Goal: Task Accomplishment & Management: Manage account settings

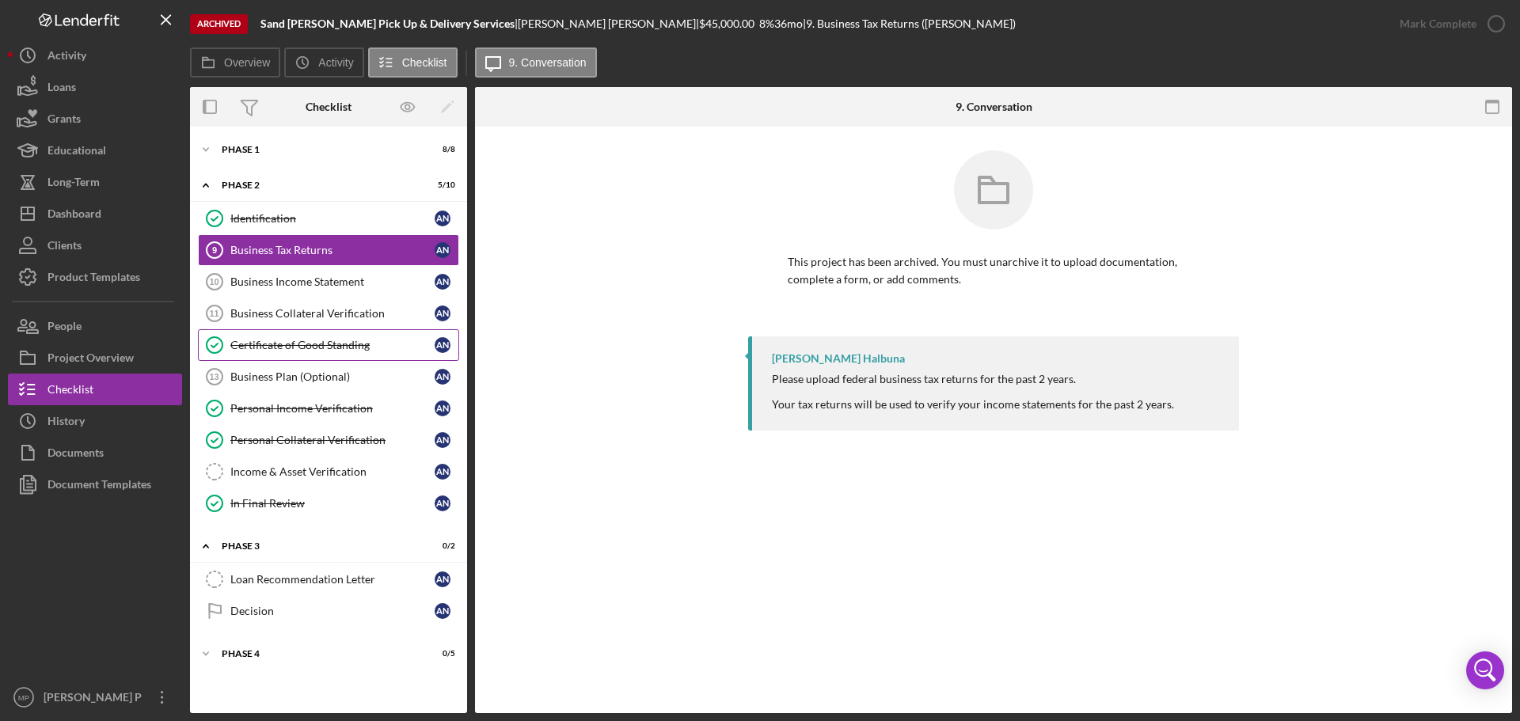
click at [338, 346] on div "Certificate of Good Standing" at bounding box center [332, 345] width 204 height 13
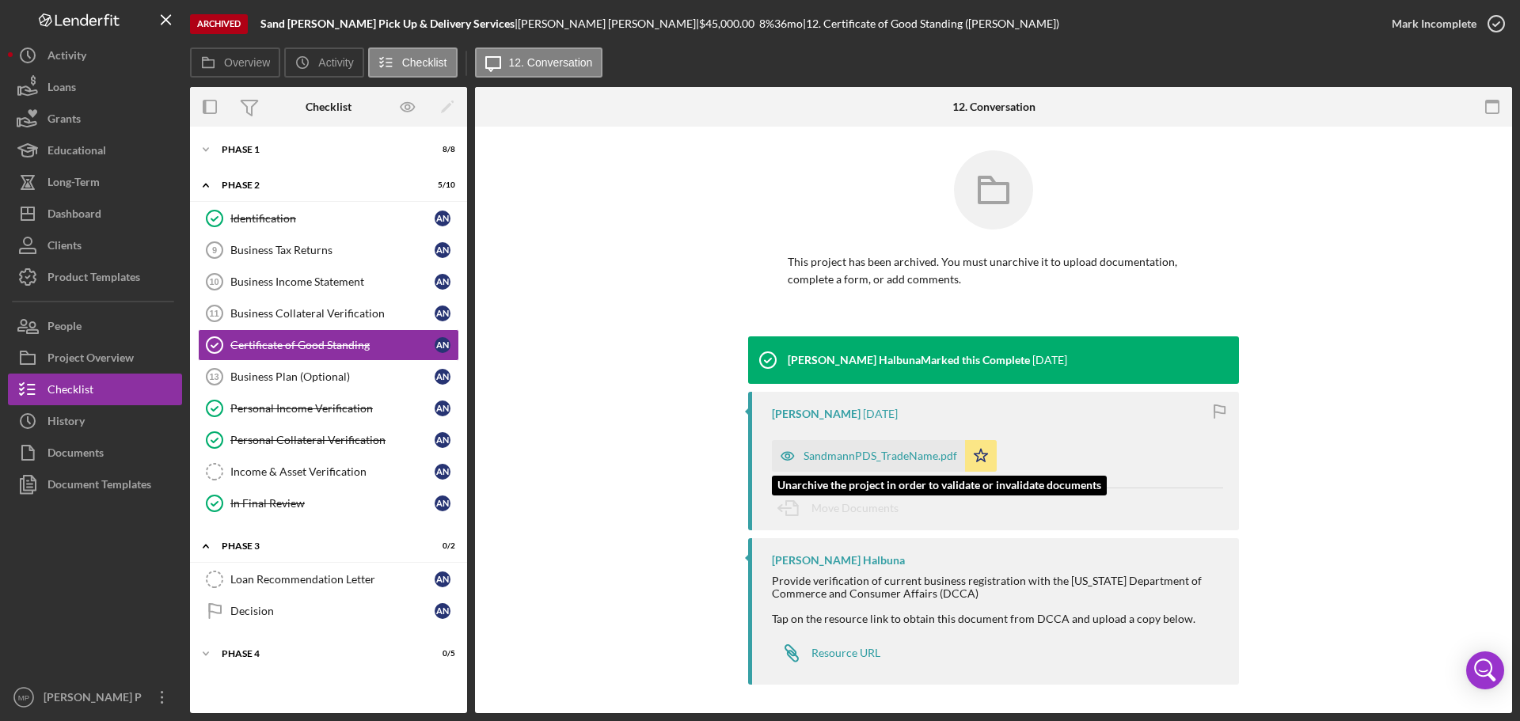
click at [859, 460] on div "SandmannPDS_TradeName.pdf" at bounding box center [881, 456] width 154 height 13
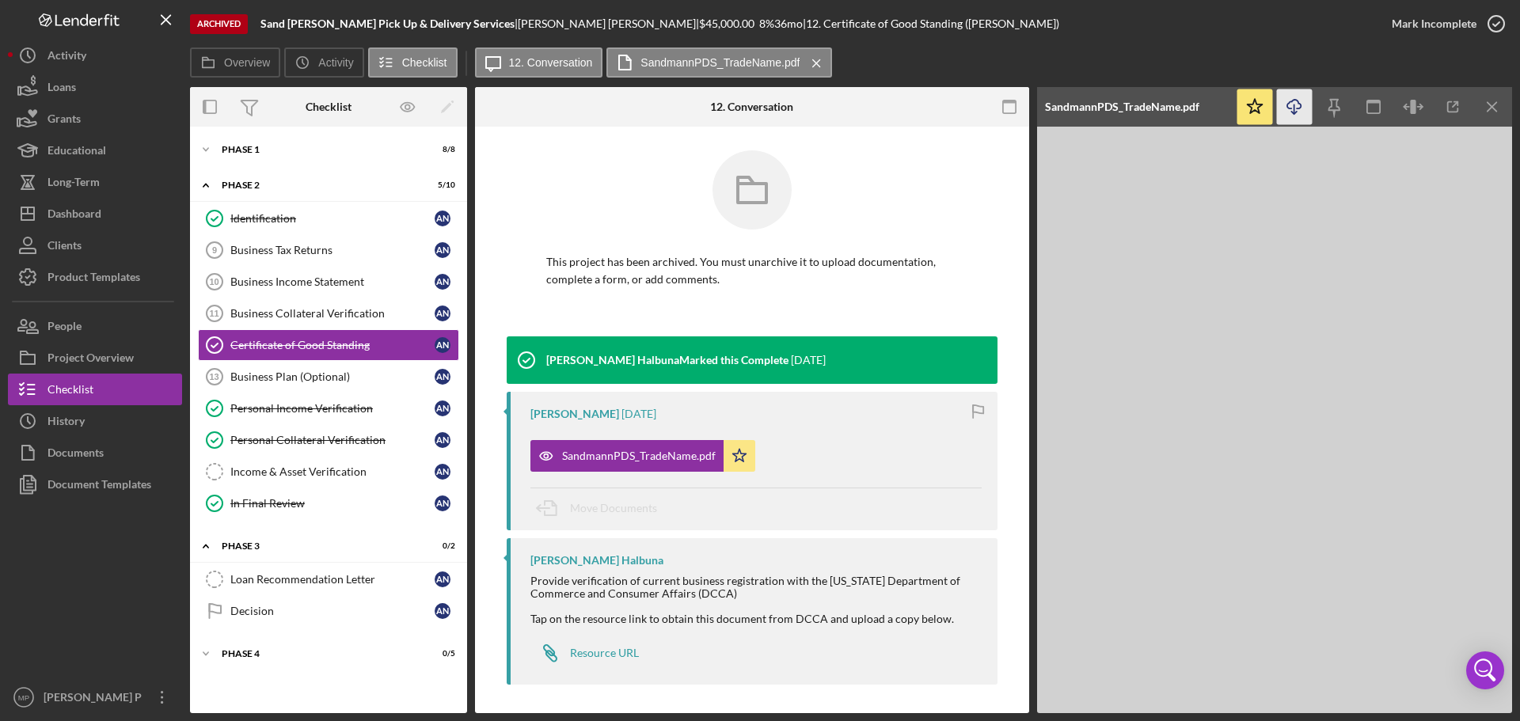
click at [1294, 99] on icon "Icon/Download" at bounding box center [1295, 107] width 36 height 36
click at [305, 219] on div "Identification" at bounding box center [332, 218] width 204 height 13
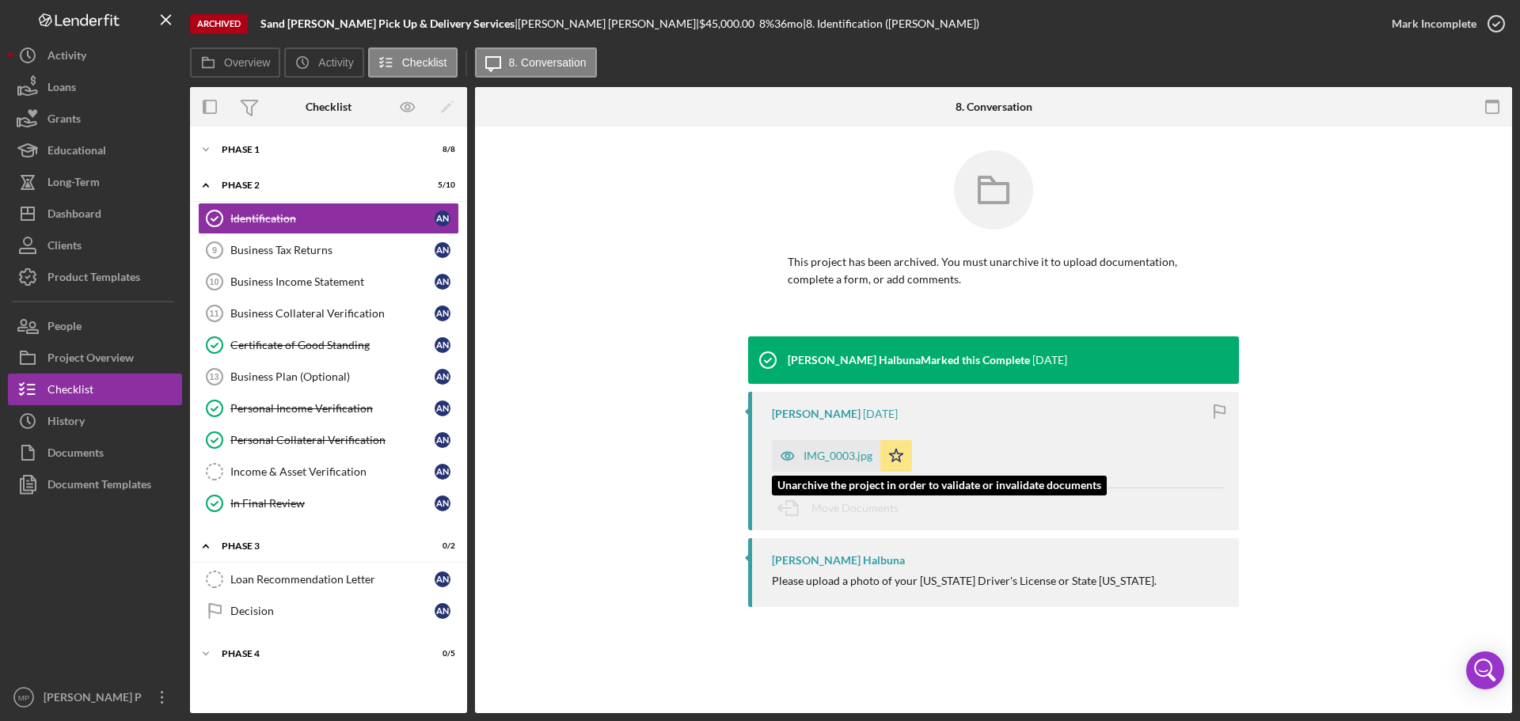
click at [821, 450] on div "IMG_0003.jpg" at bounding box center [838, 456] width 69 height 13
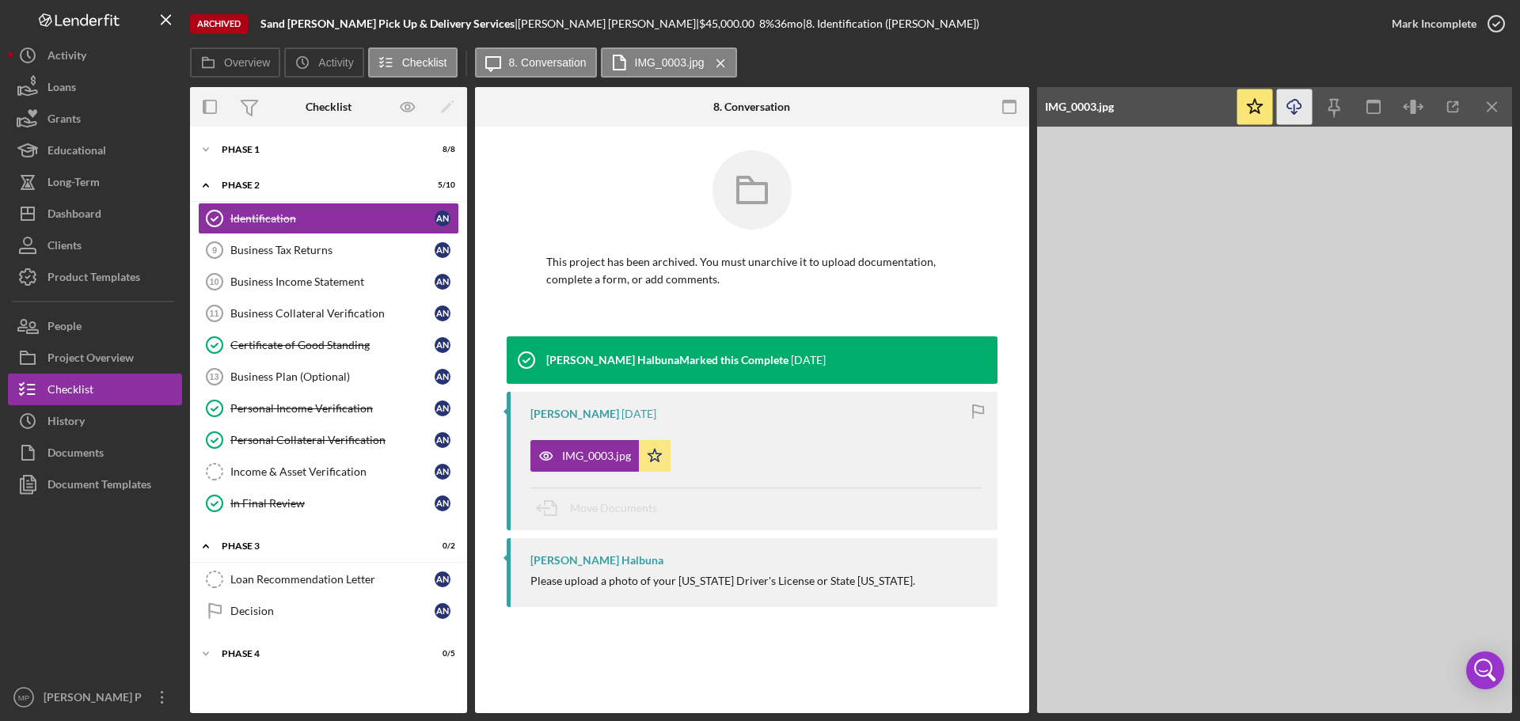
click at [1284, 108] on icon "Icon/Download" at bounding box center [1295, 107] width 36 height 36
click at [1495, 107] on icon "Icon/Menu Close" at bounding box center [1493, 107] width 36 height 36
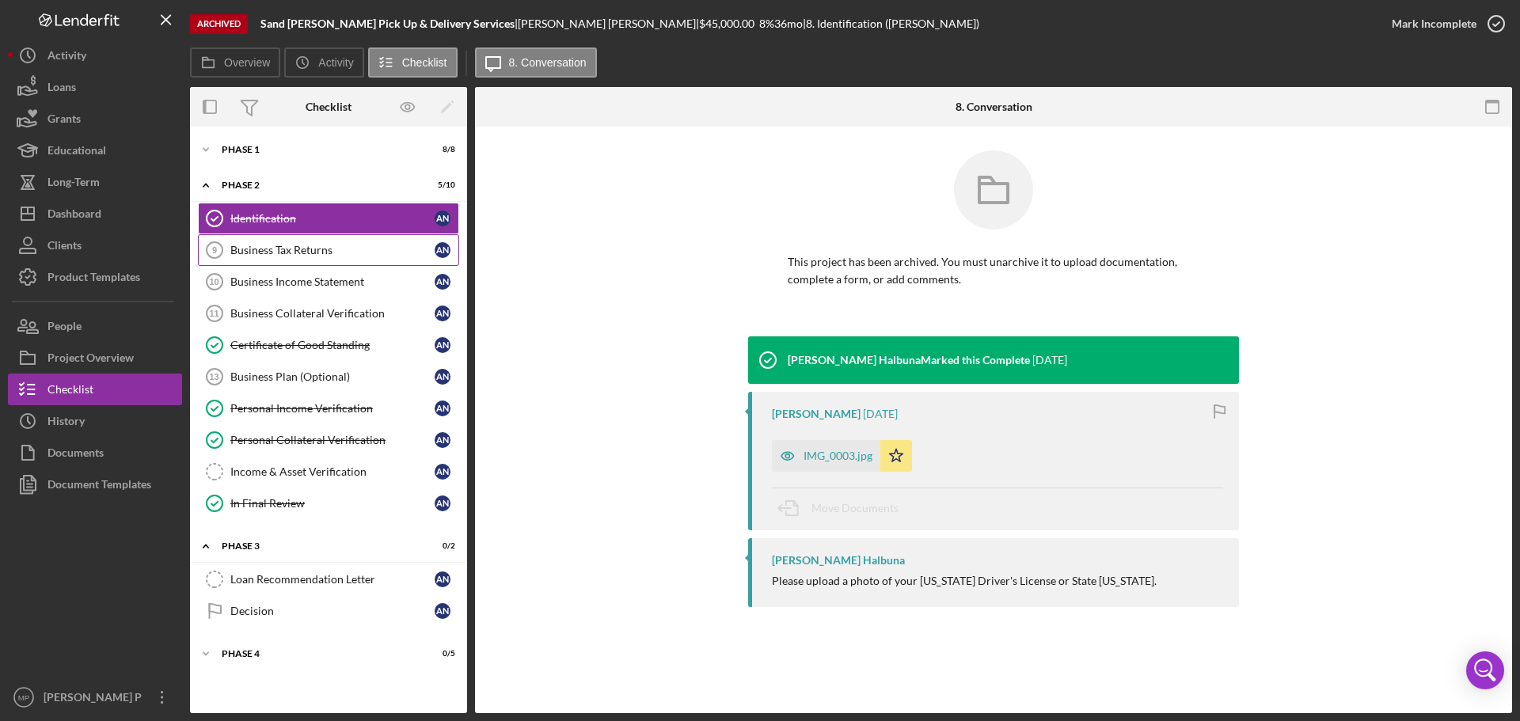
click at [316, 253] on div "Business Tax Returns" at bounding box center [332, 250] width 204 height 13
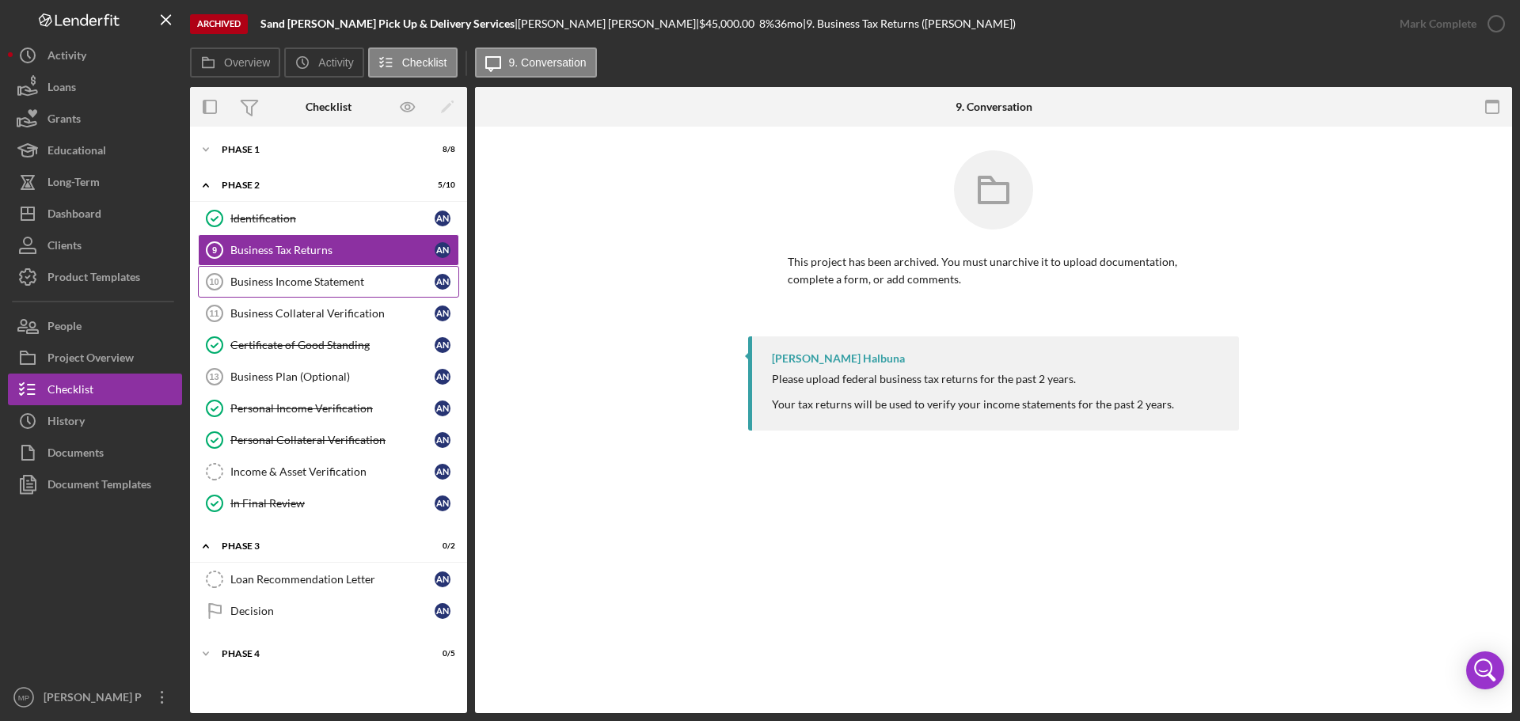
click at [318, 283] on div "Business Income Statement" at bounding box center [332, 282] width 204 height 13
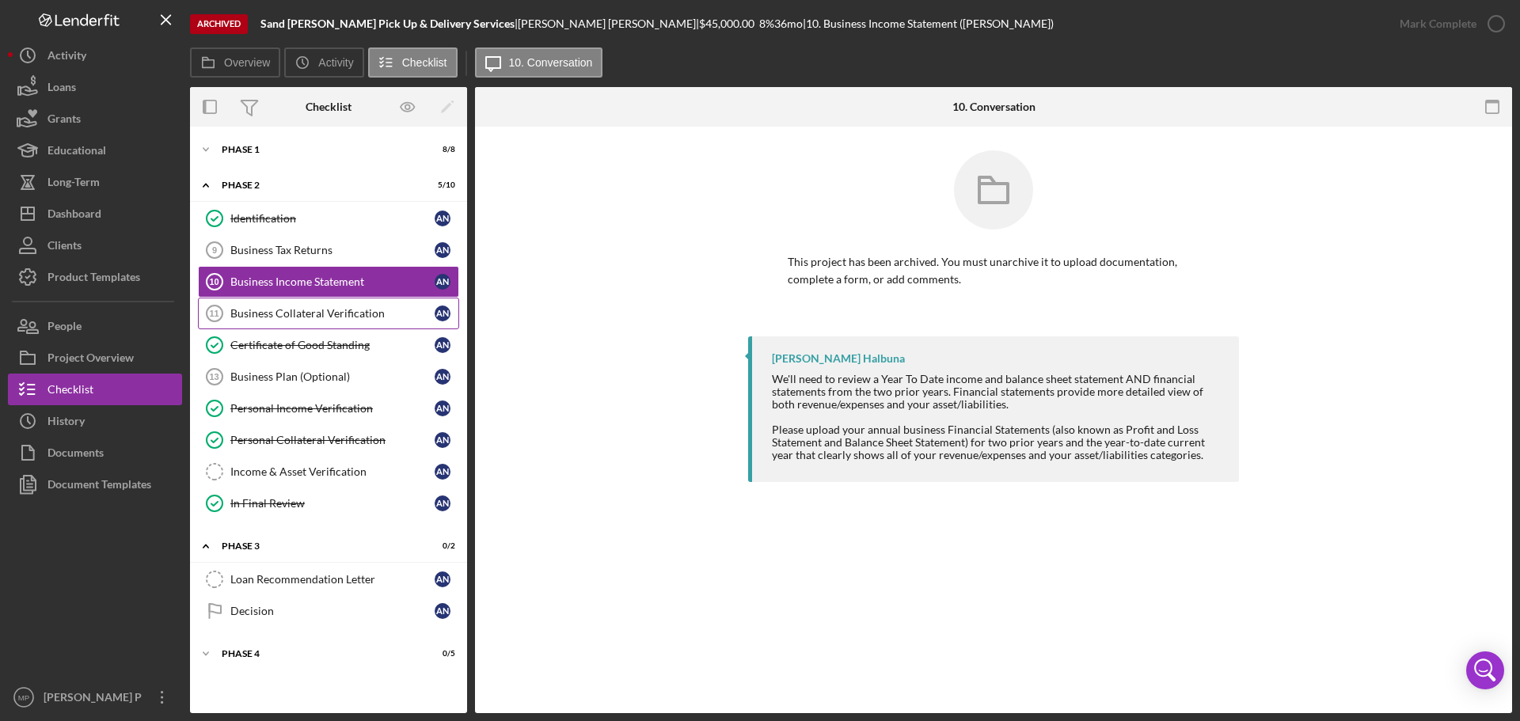
click at [318, 305] on link "Business Collateral Verification 11 Business Collateral Verification A N" at bounding box center [328, 314] width 261 height 32
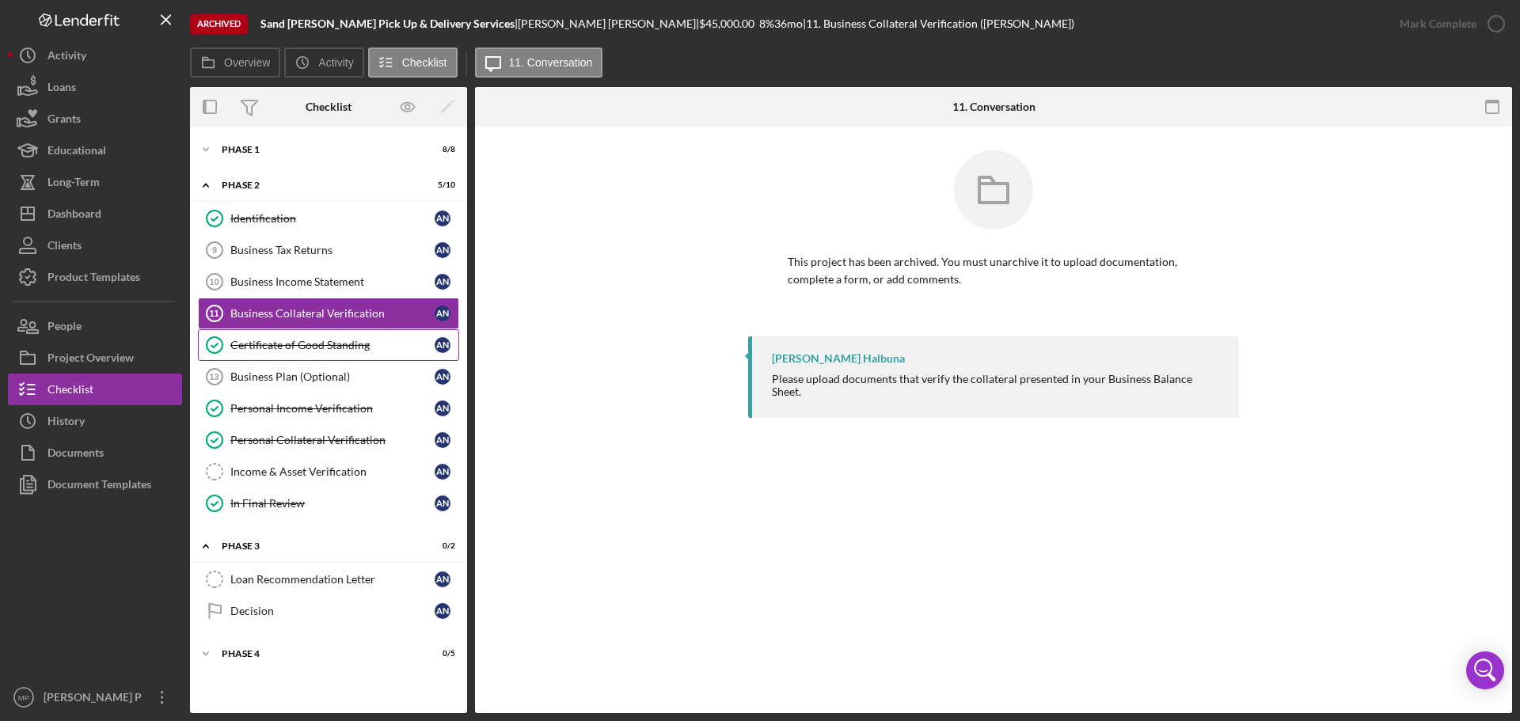
click at [319, 340] on div "Certificate of Good Standing" at bounding box center [332, 345] width 204 height 13
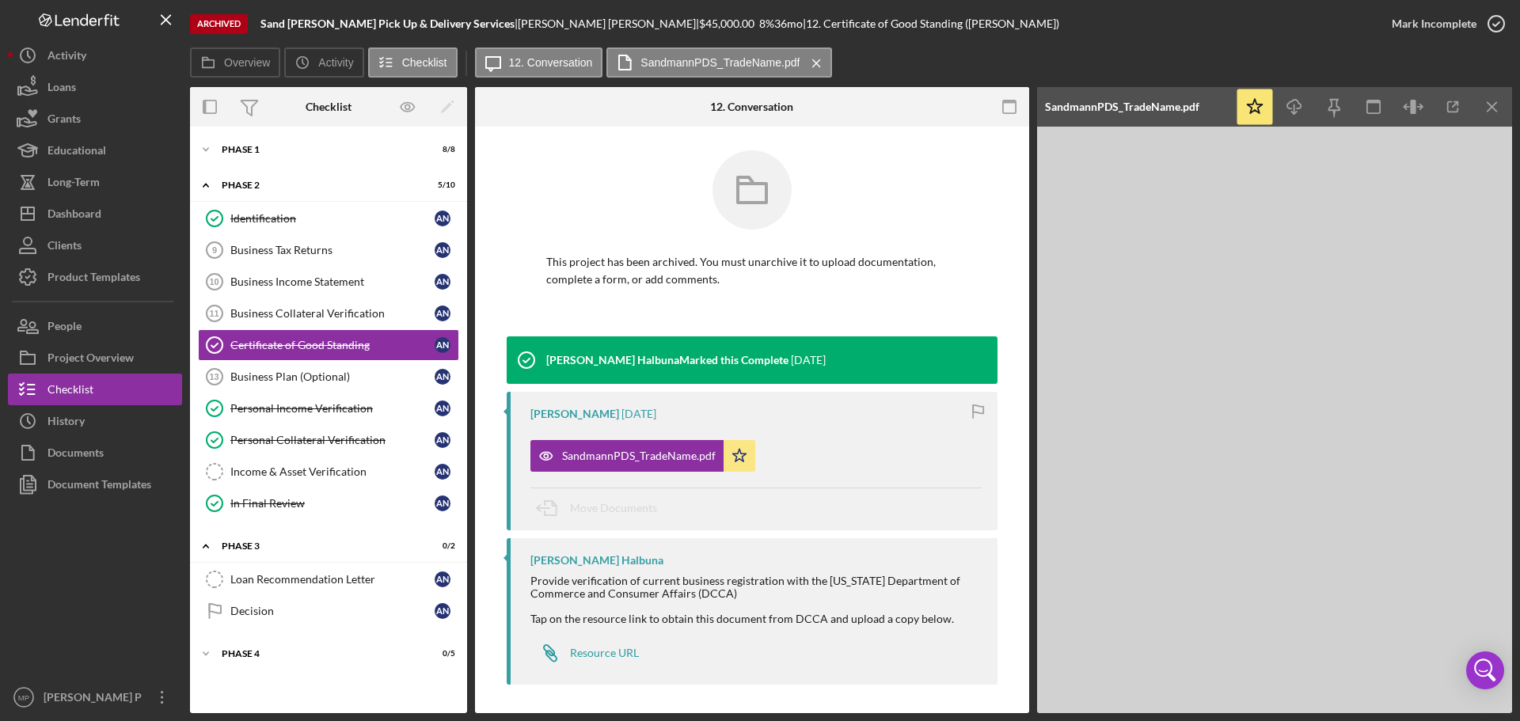
scroll to position [3, 0]
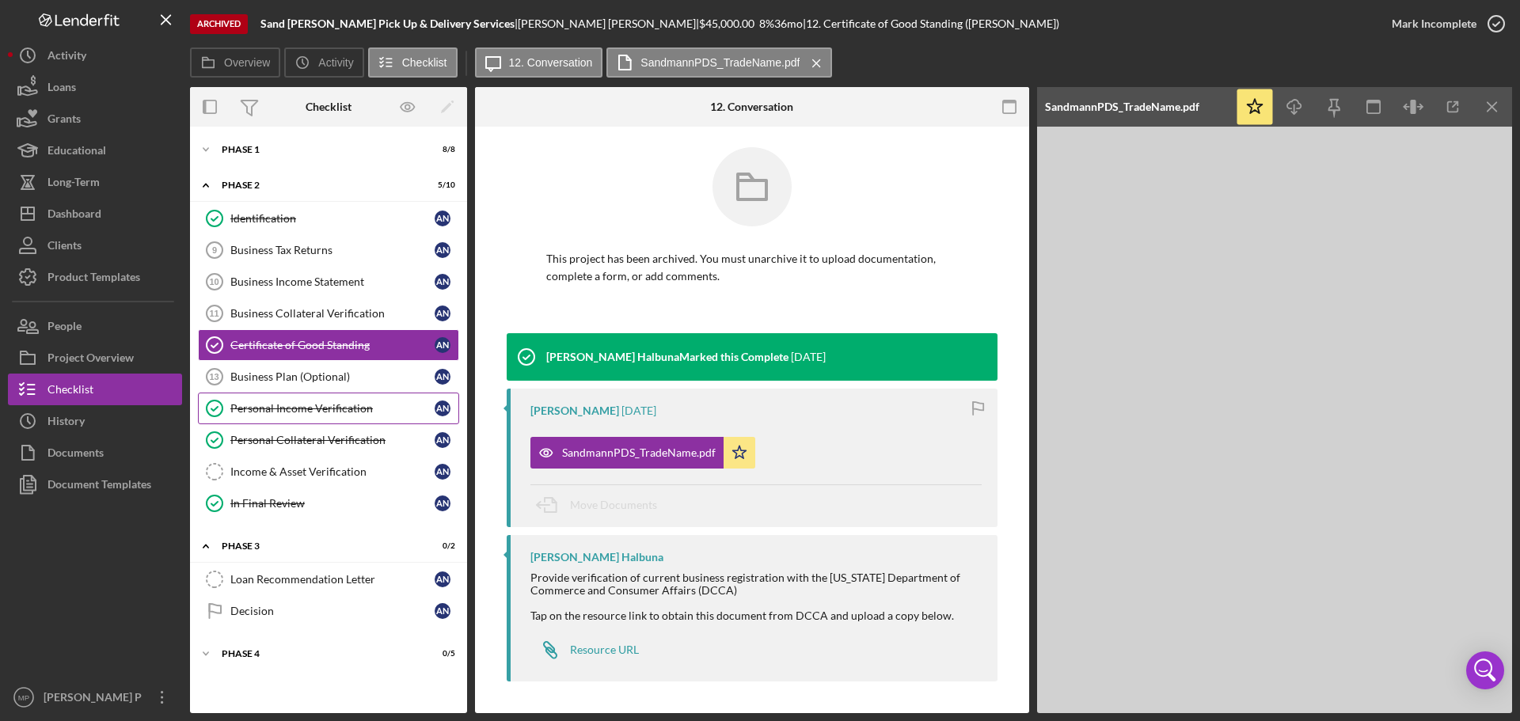
click at [346, 406] on div "Personal Income Verification" at bounding box center [332, 408] width 204 height 13
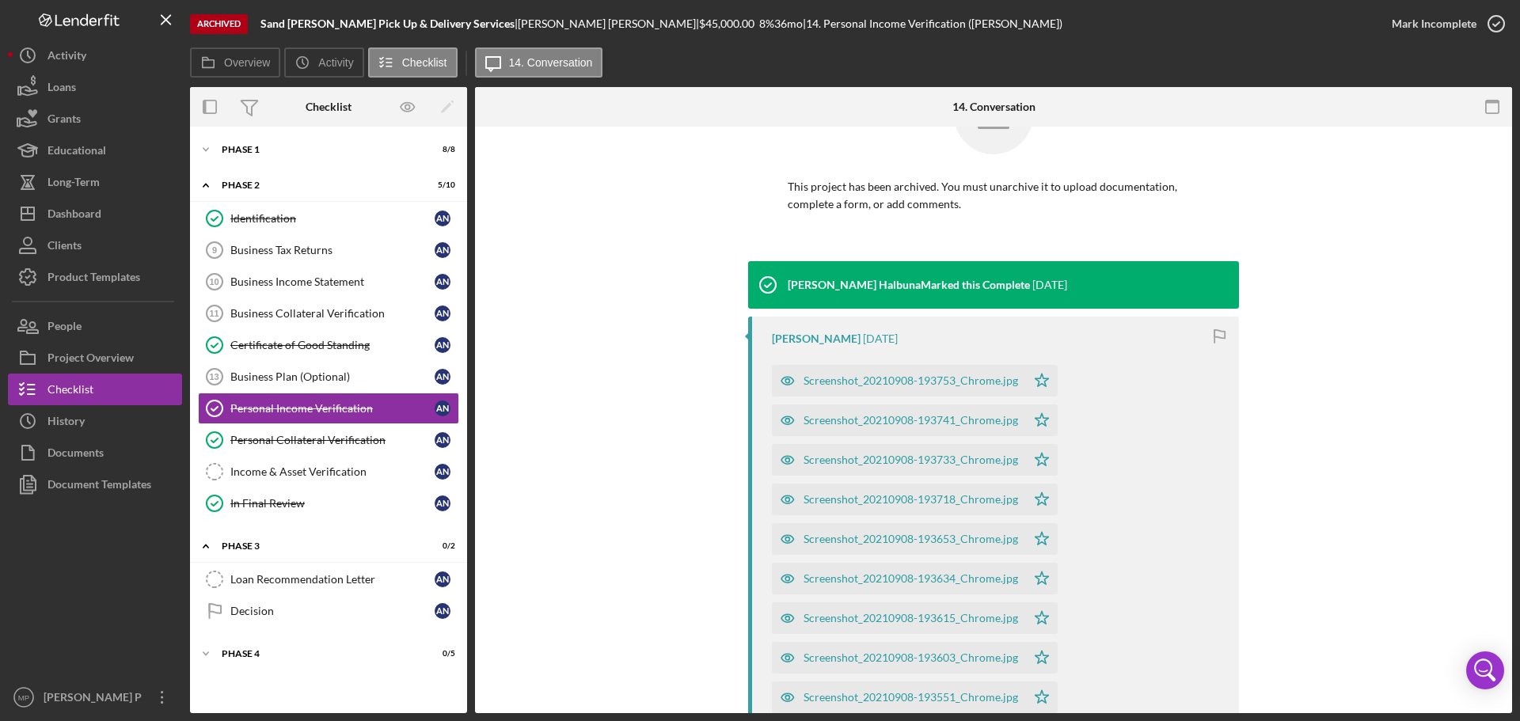
scroll to position [158, 0]
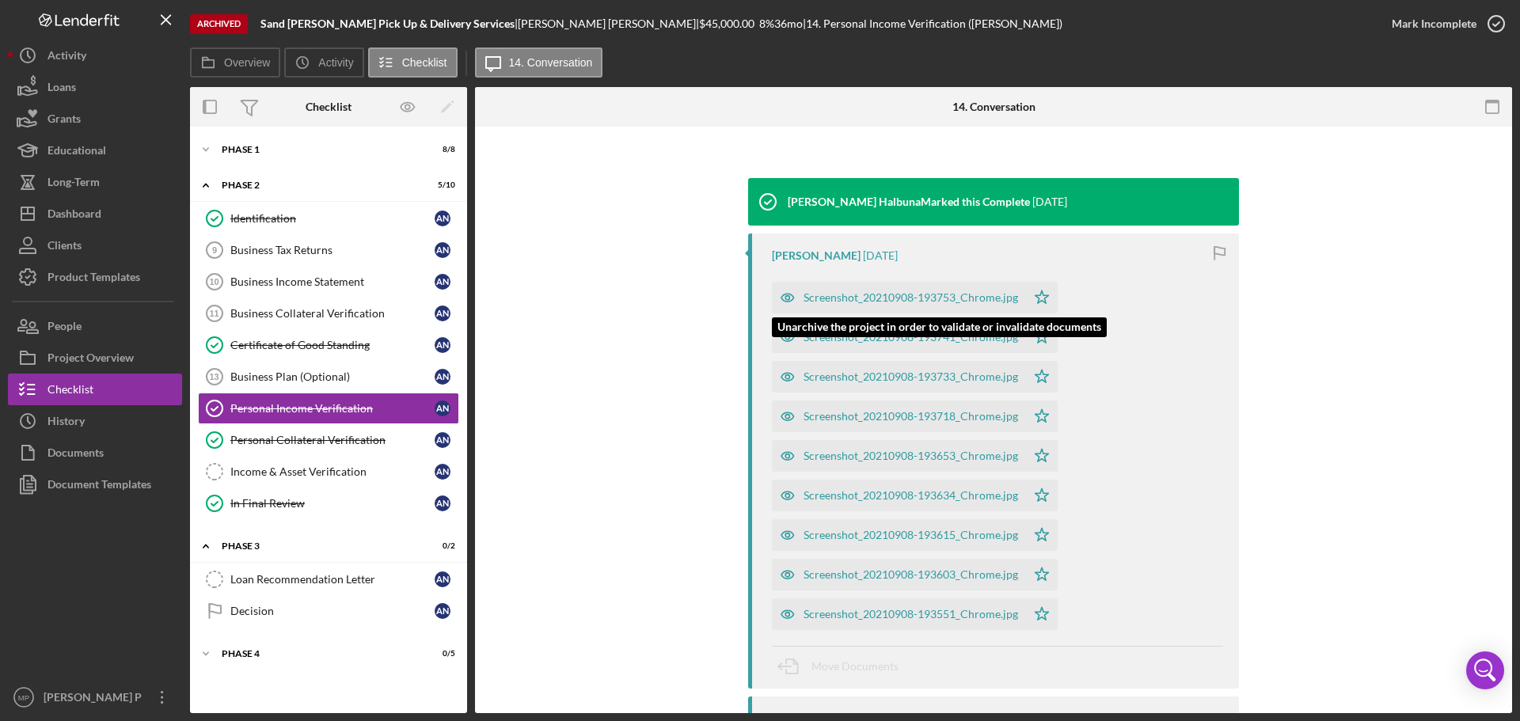
click at [912, 302] on div "Screenshot_20210908-193753_Chrome.jpg" at bounding box center [911, 297] width 215 height 13
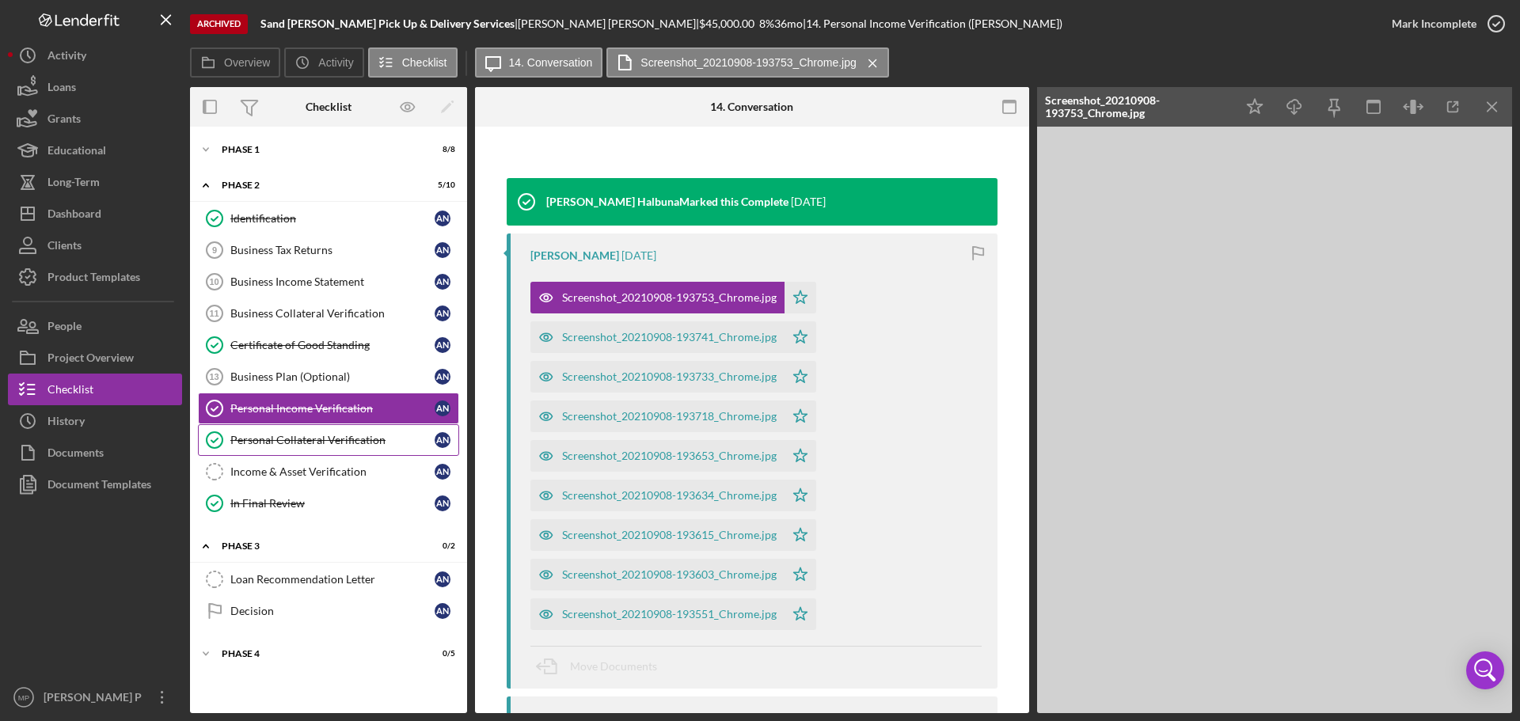
click at [302, 446] on div "Personal Collateral Verification" at bounding box center [332, 440] width 204 height 13
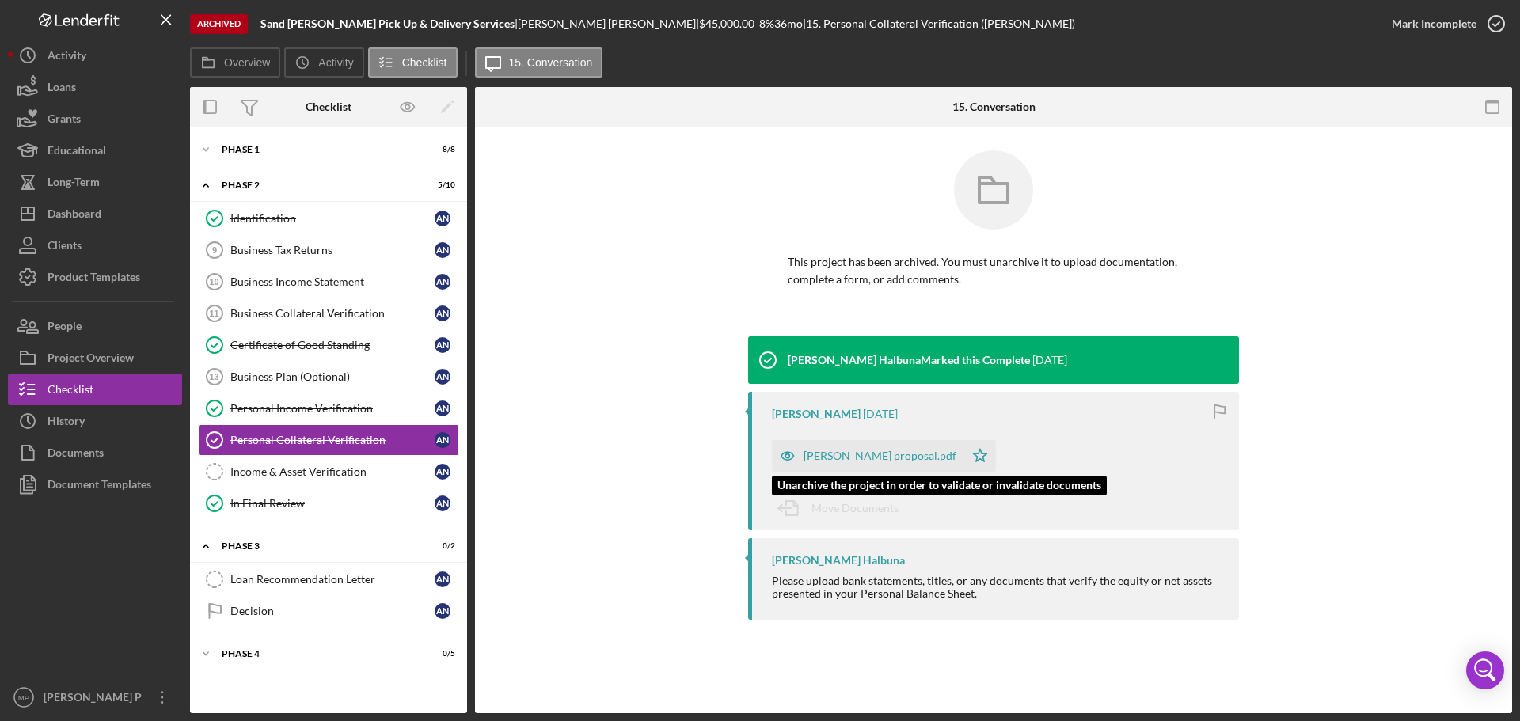
click at [896, 458] on div "[PERSON_NAME] proposal.pdf" at bounding box center [880, 456] width 153 height 13
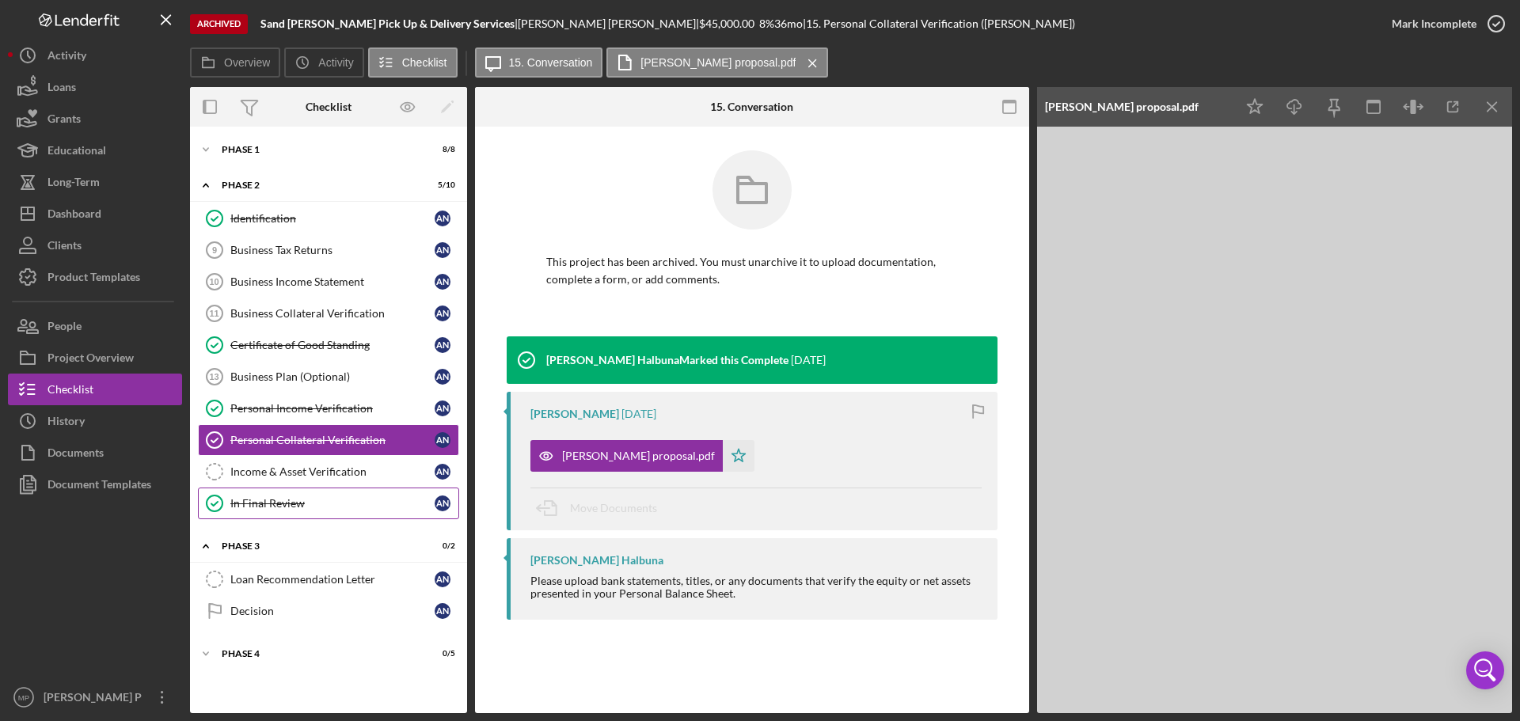
click at [315, 506] on div "In Final Review" at bounding box center [332, 503] width 204 height 13
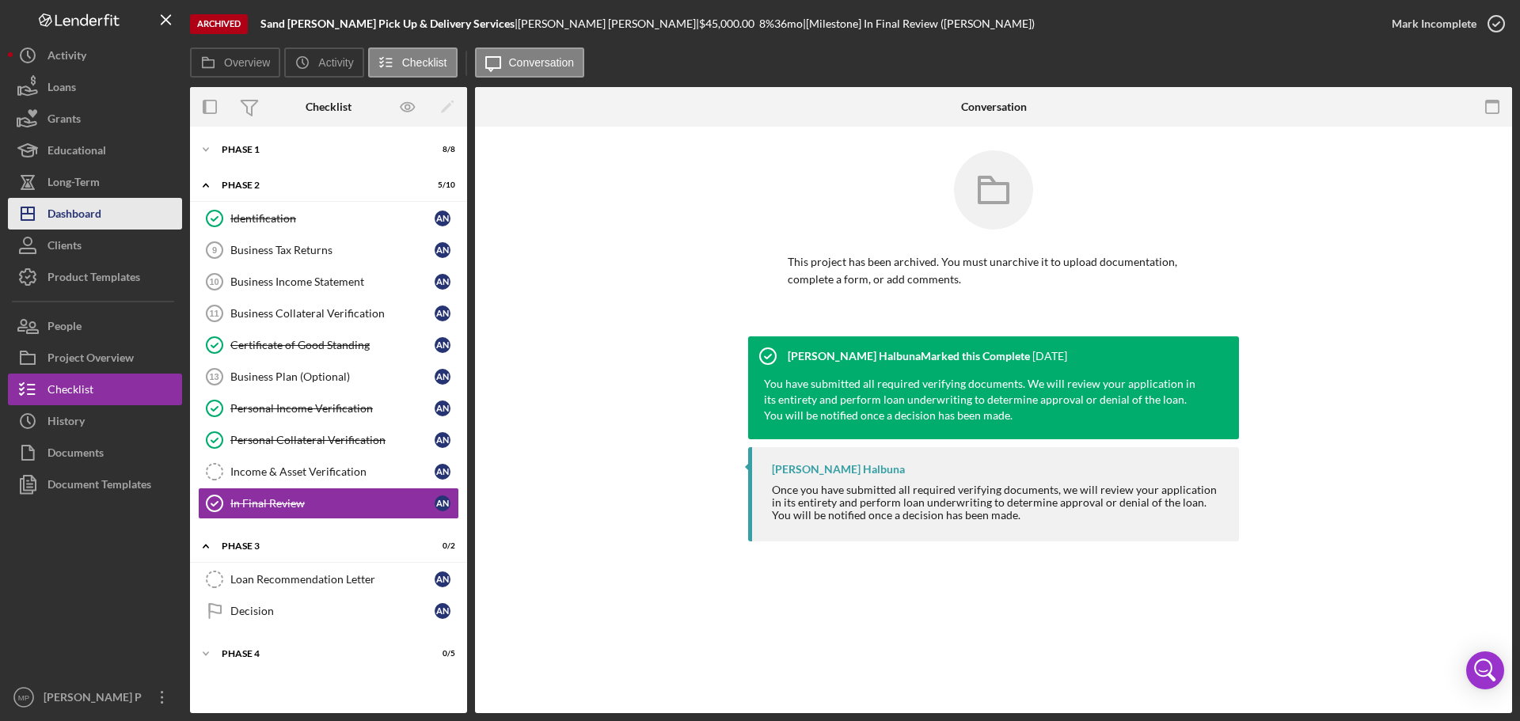
click at [92, 224] on div "Dashboard" at bounding box center [75, 216] width 54 height 36
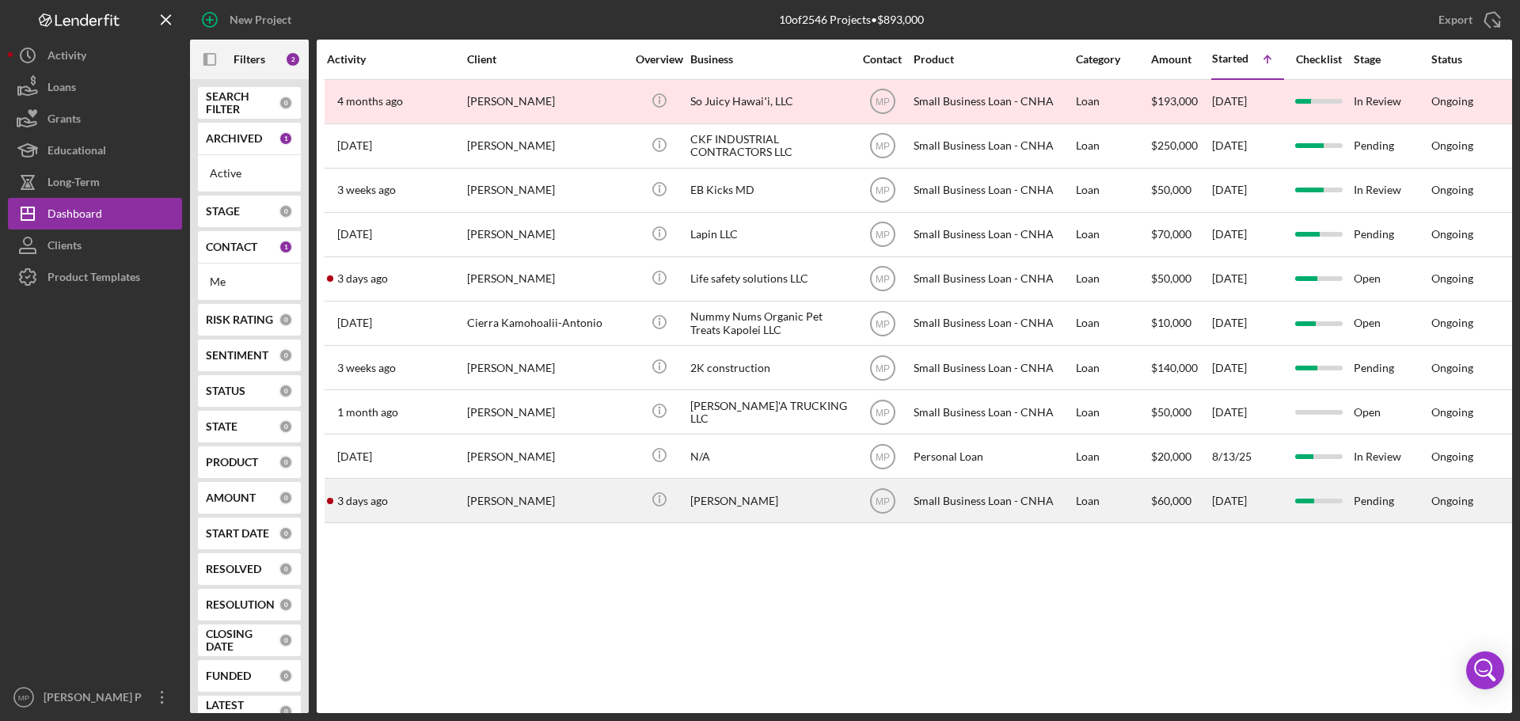
click at [726, 507] on div "[PERSON_NAME]" at bounding box center [770, 501] width 158 height 42
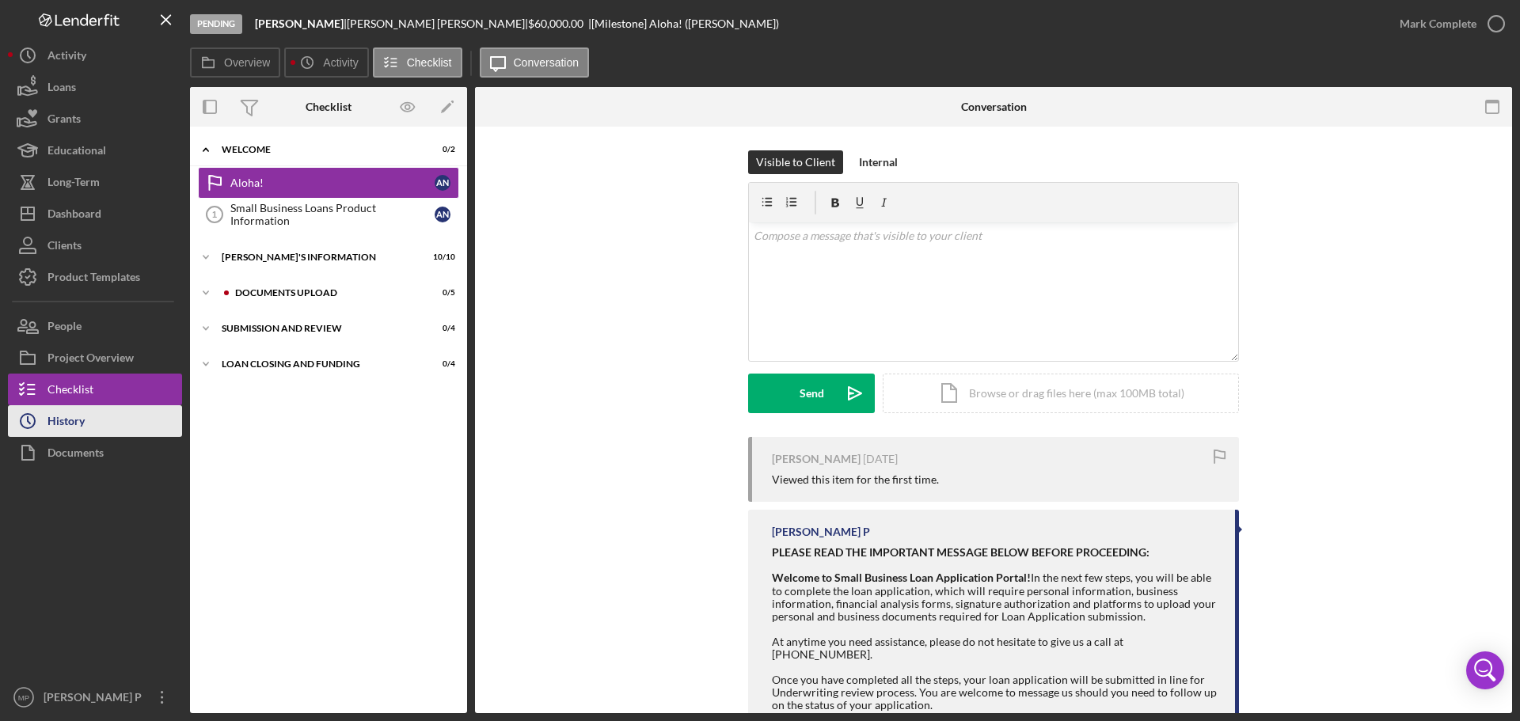
click at [59, 424] on div "History" at bounding box center [66, 423] width 37 height 36
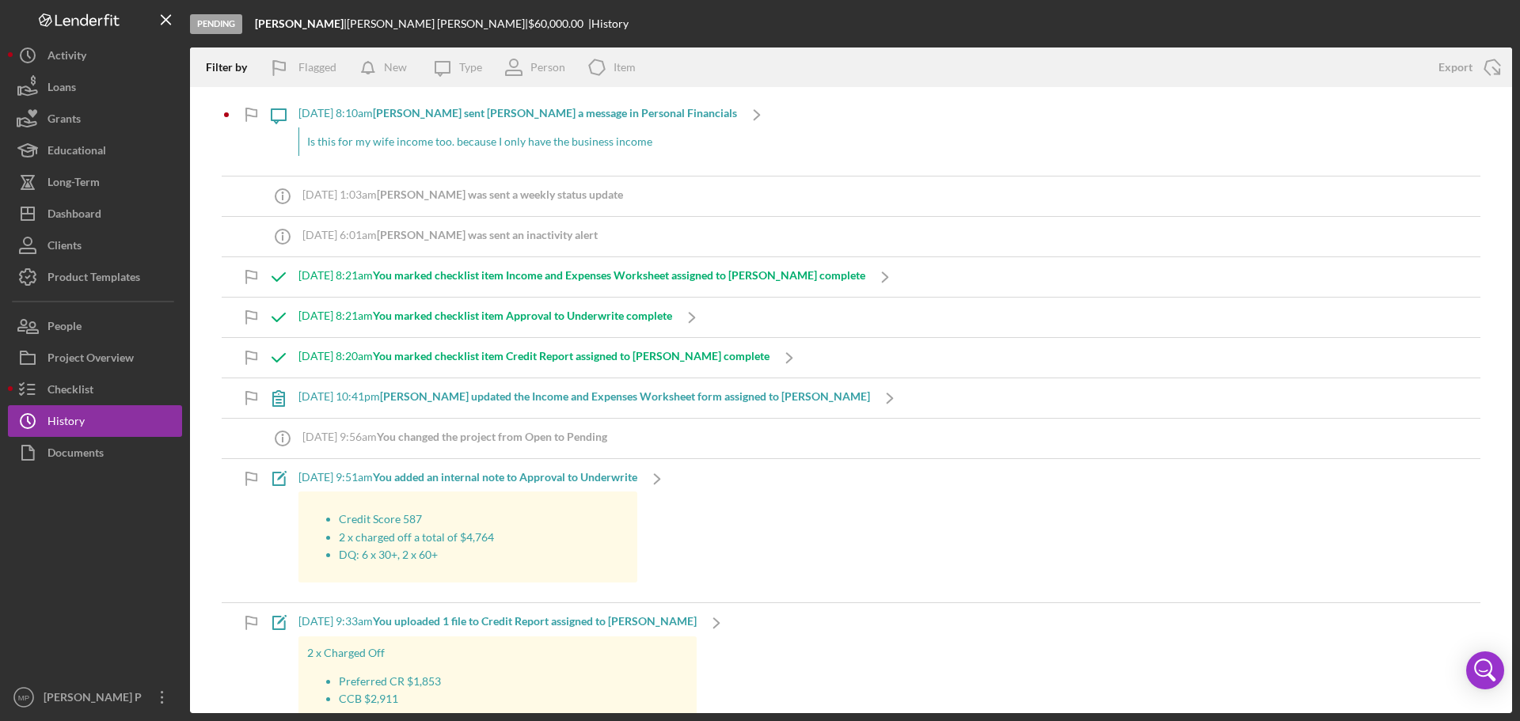
click at [302, 113] on div "[DATE] 8:10am [PERSON_NAME] sent [PERSON_NAME] a message in Personal Financials" at bounding box center [518, 113] width 439 height 13
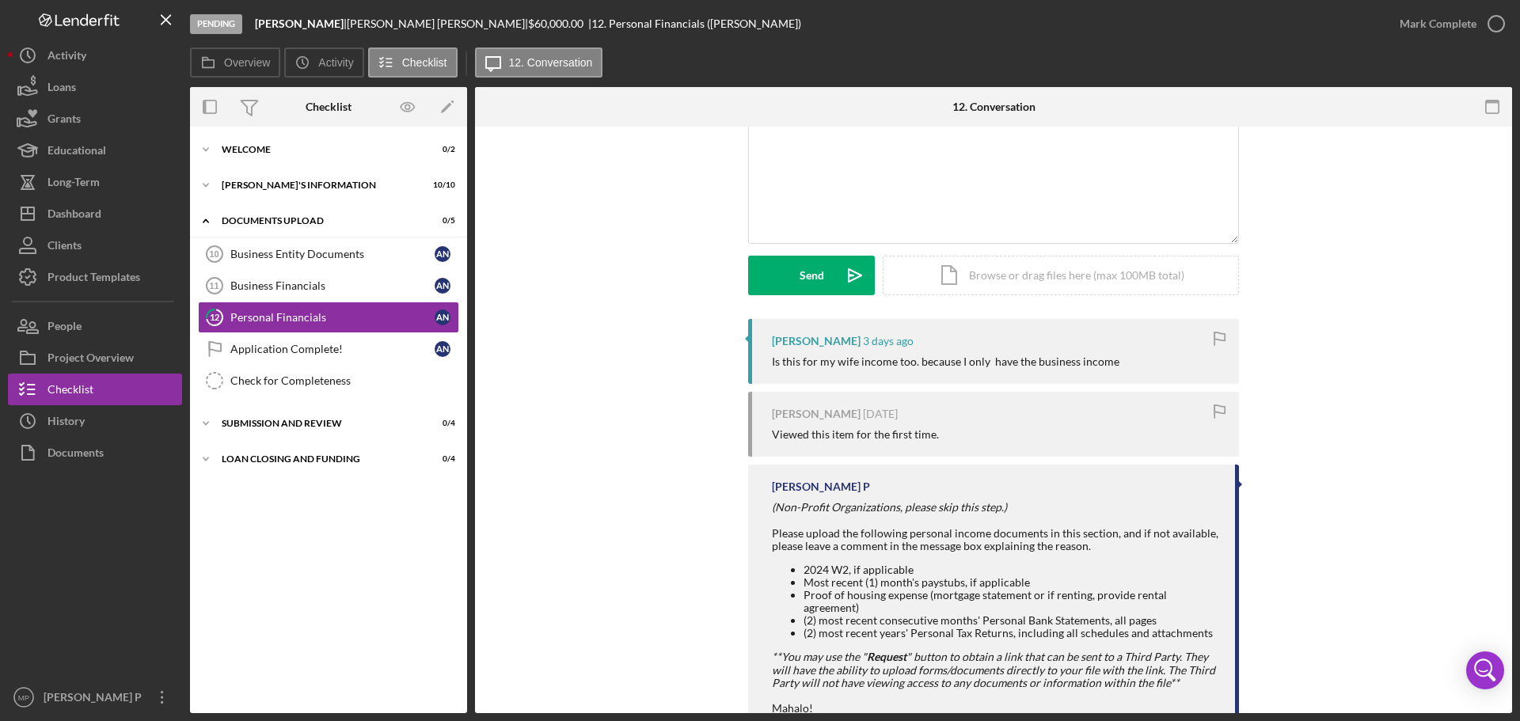
scroll to position [158, 0]
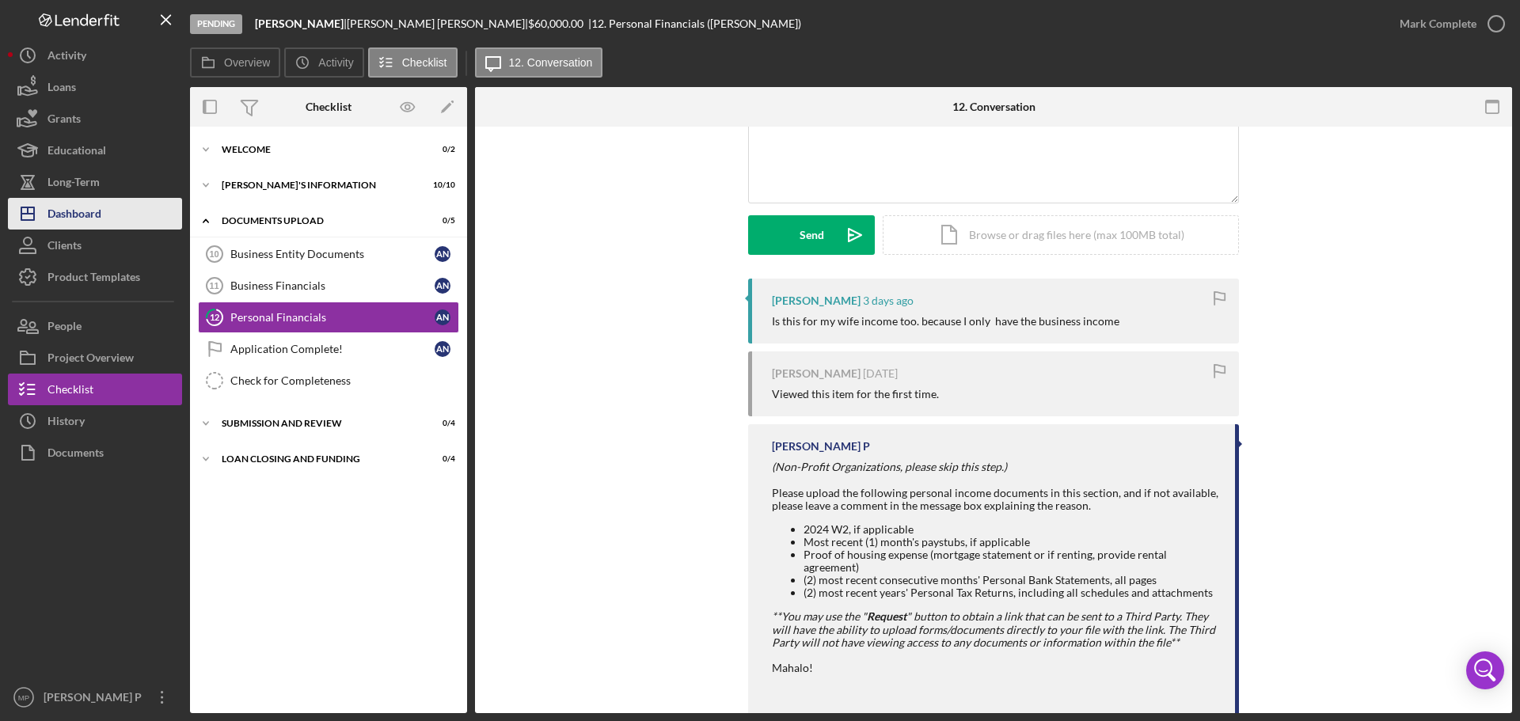
click at [82, 219] on div "Dashboard" at bounding box center [75, 216] width 54 height 36
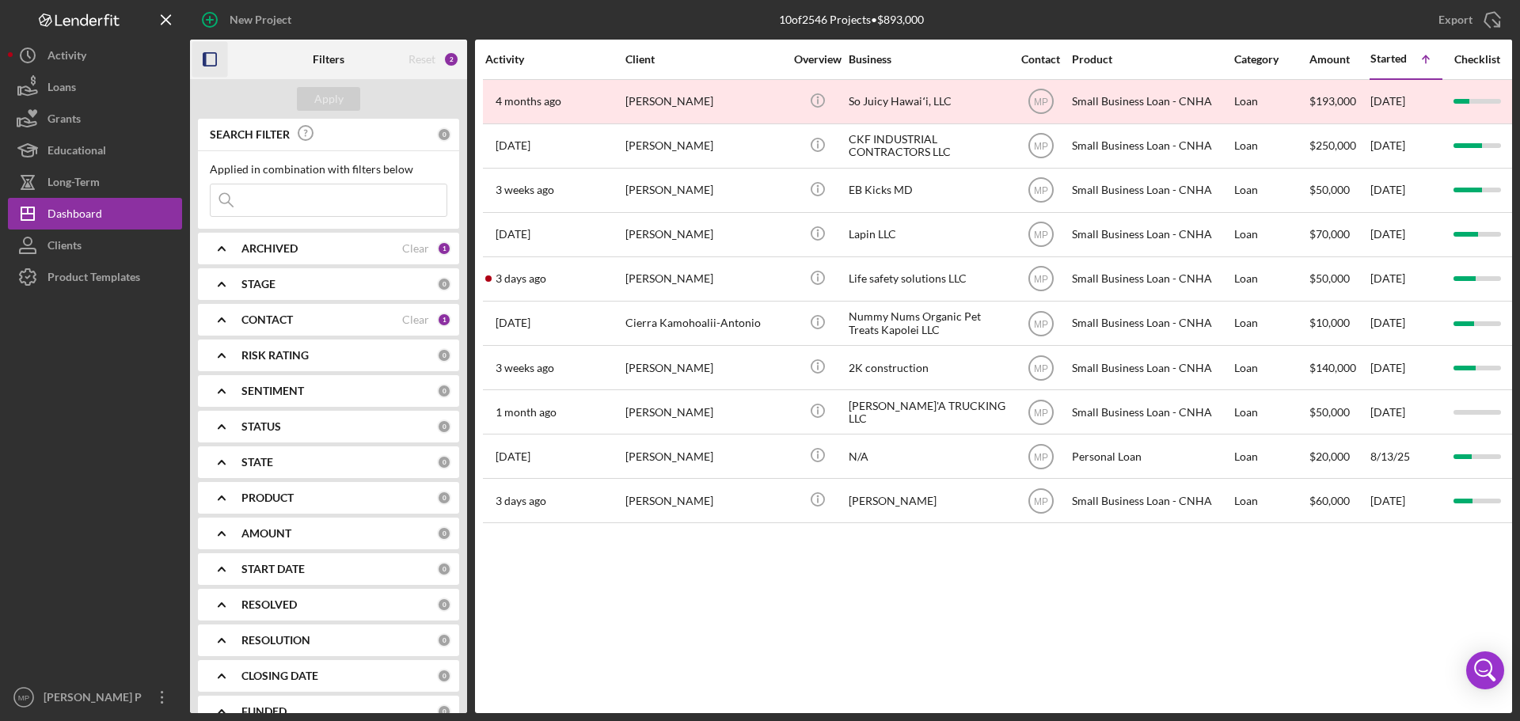
click at [211, 64] on icon "button" at bounding box center [210, 60] width 36 height 36
